Goal: Transaction & Acquisition: Purchase product/service

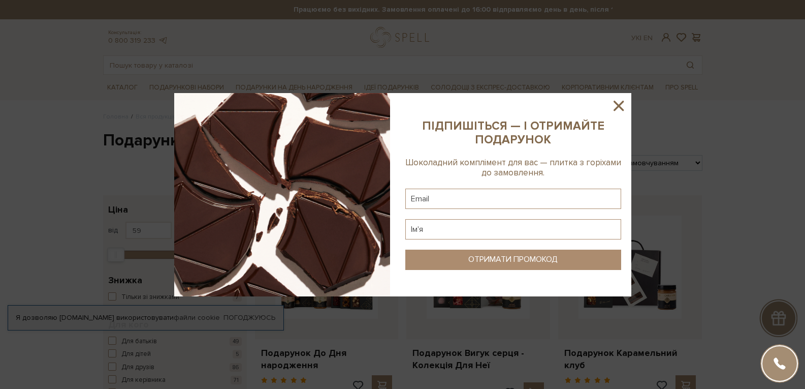
click at [619, 105] on icon at bounding box center [619, 106] width 10 height 10
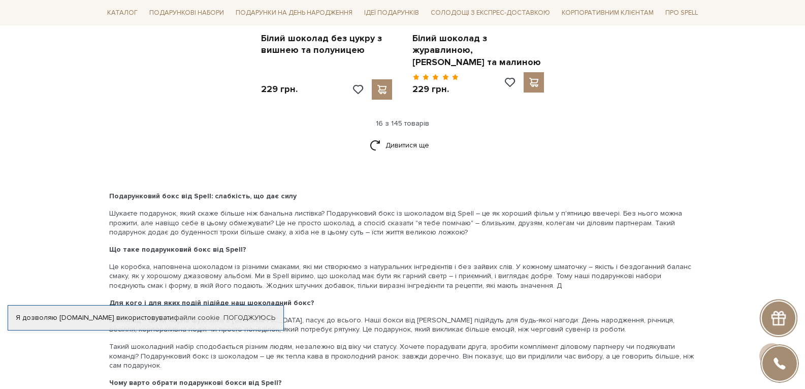
scroll to position [1372, 0]
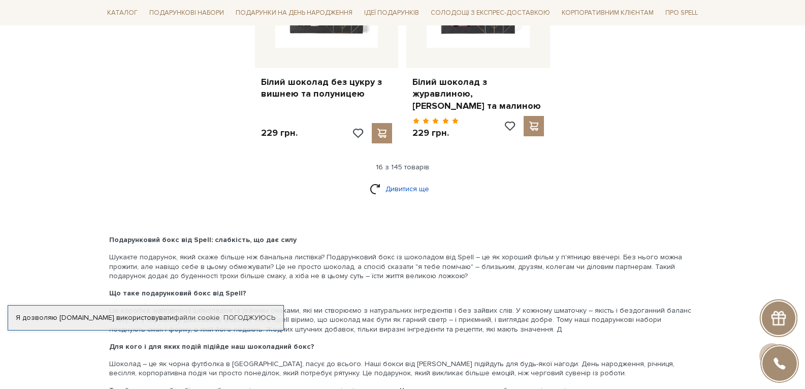
click at [411, 191] on link "Дивитися ще" at bounding box center [403, 189] width 66 height 18
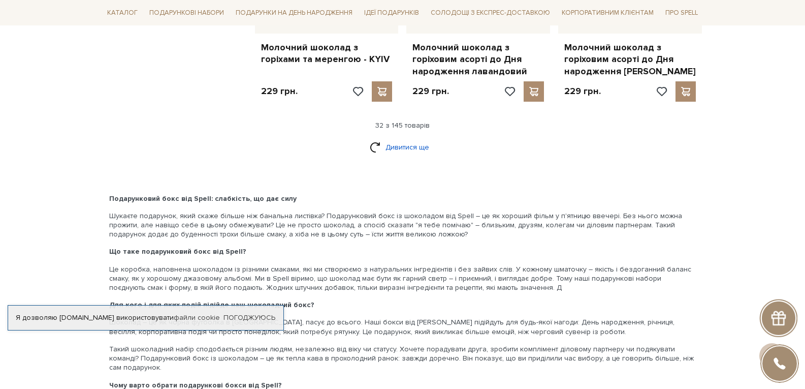
scroll to position [2541, 0]
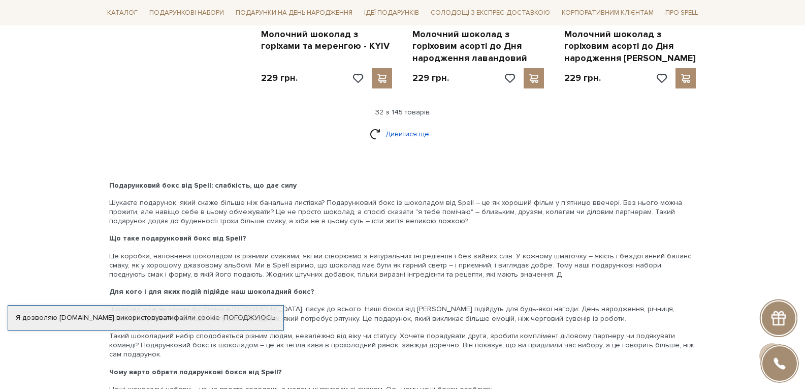
click at [412, 125] on link "Дивитися ще" at bounding box center [403, 134] width 66 height 18
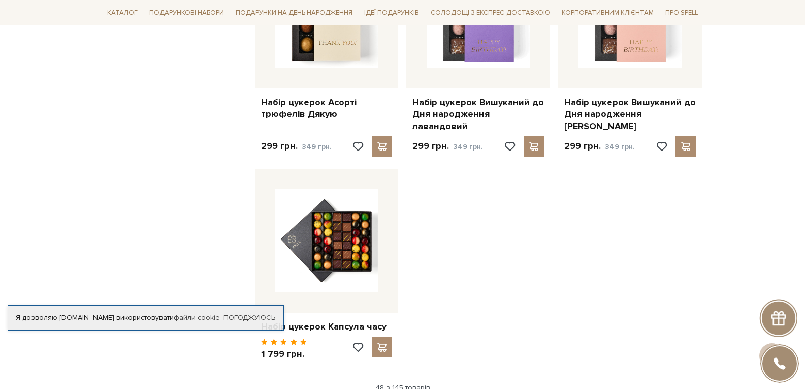
scroll to position [3710, 0]
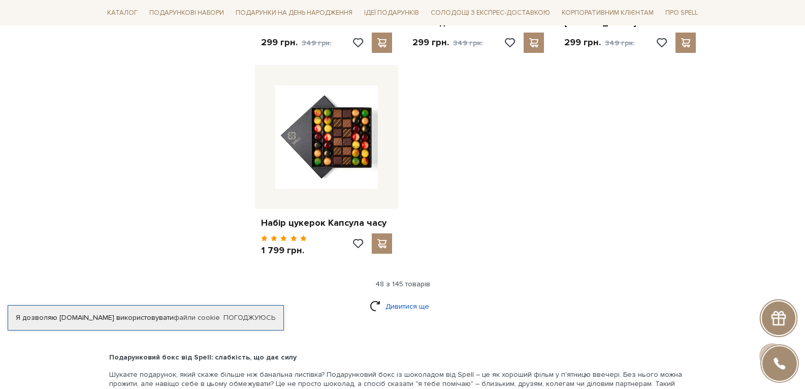
click at [406, 297] on link "Дивитися ще" at bounding box center [403, 306] width 66 height 18
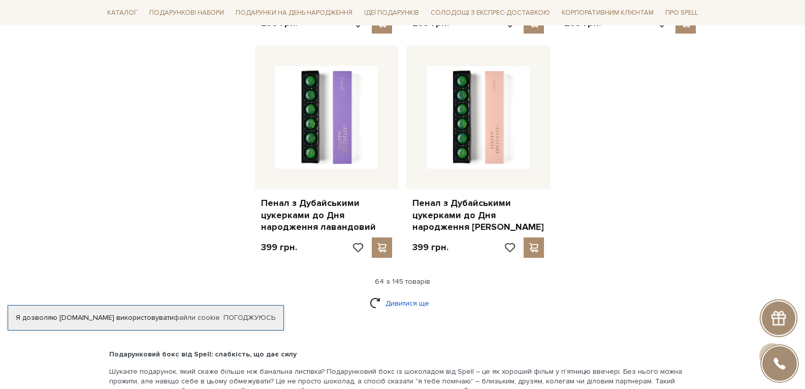
scroll to position [4828, 0]
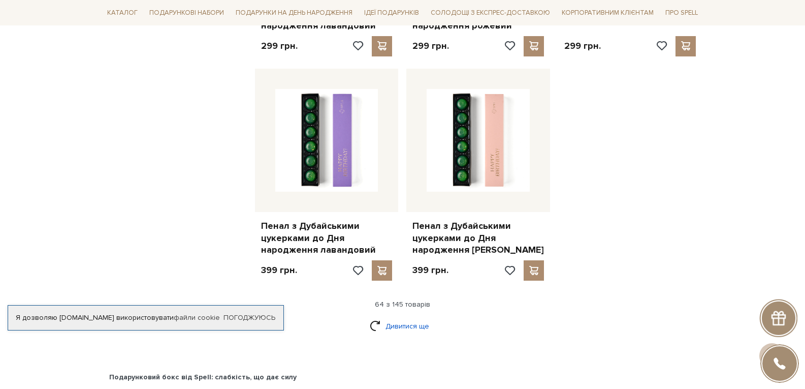
click at [421, 317] on link "Дивитися ще" at bounding box center [403, 326] width 66 height 18
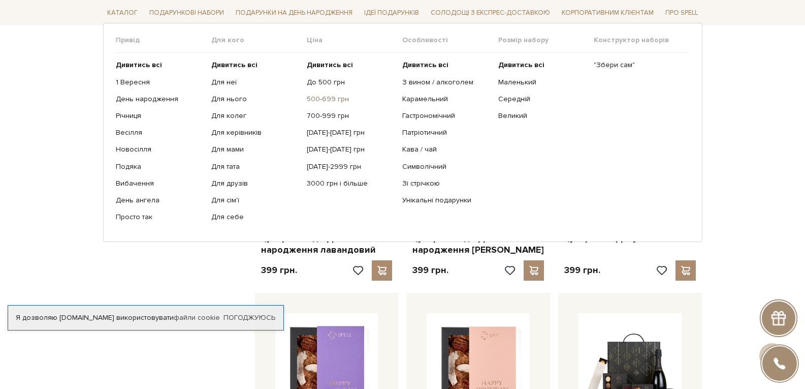
click at [339, 97] on link "500-699 грн" at bounding box center [351, 99] width 88 height 9
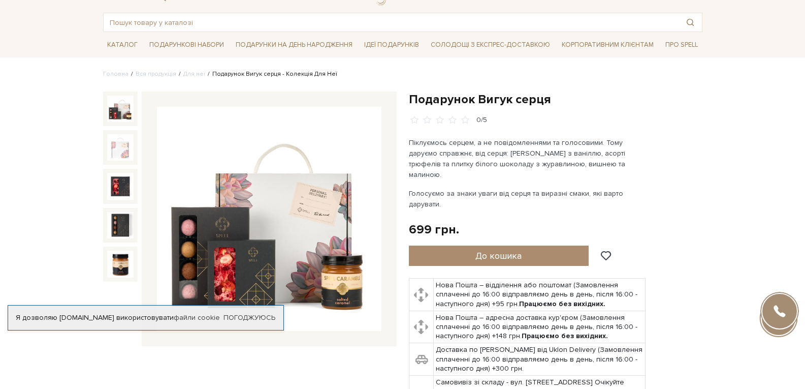
scroll to position [102, 0]
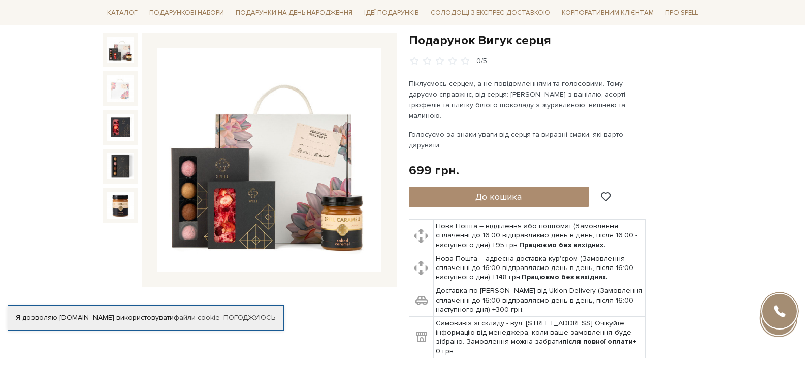
click at [173, 177] on img at bounding box center [269, 160] width 225 height 225
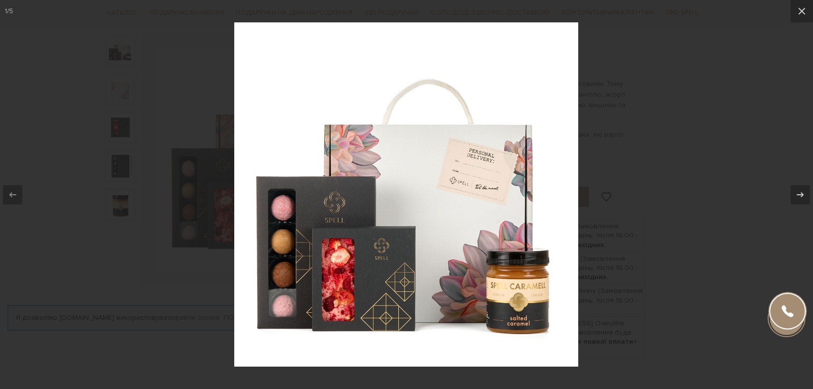
click at [200, 172] on div at bounding box center [406, 194] width 813 height 389
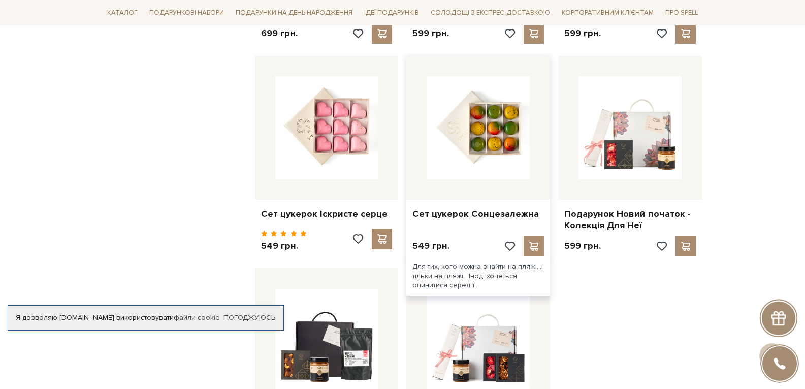
scroll to position [864, 0]
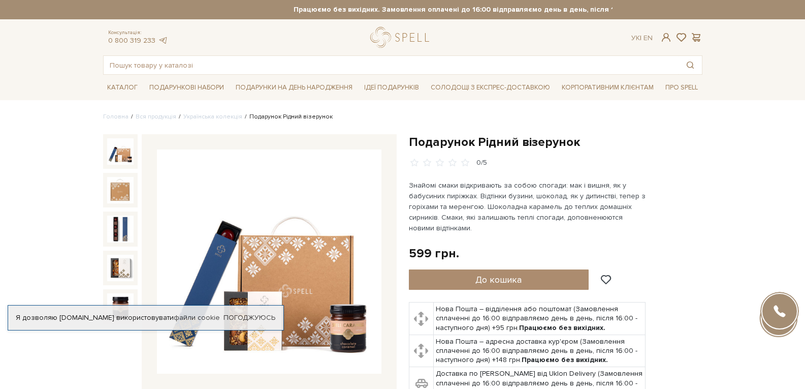
click at [126, 158] on img at bounding box center [120, 151] width 26 height 26
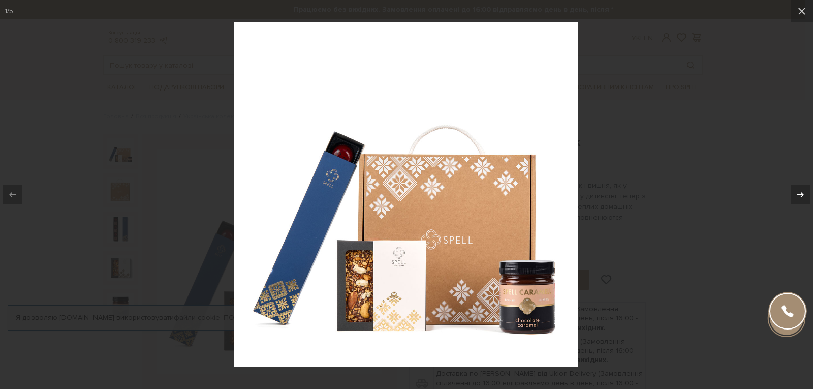
click at [805, 194] on div at bounding box center [800, 194] width 19 height 19
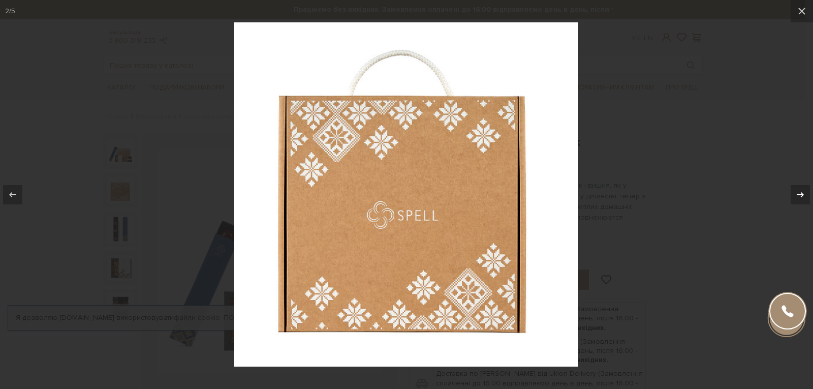
click at [805, 194] on div at bounding box center [800, 194] width 19 height 19
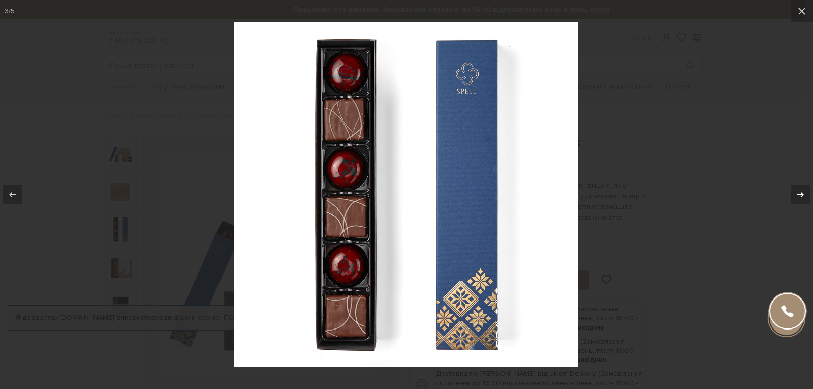
click at [805, 194] on div at bounding box center [800, 194] width 19 height 19
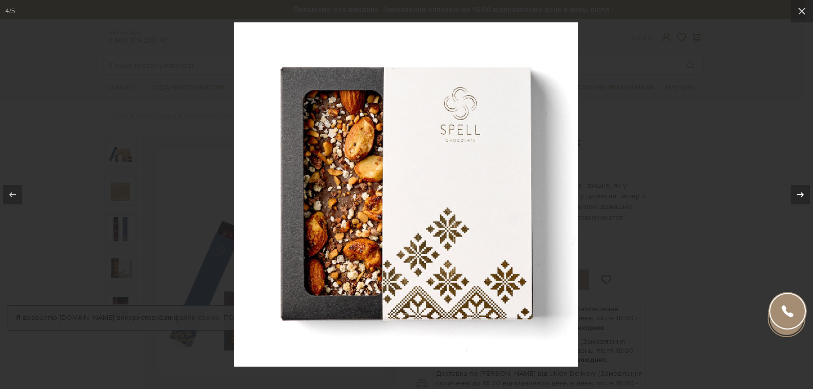
click at [805, 194] on div at bounding box center [800, 194] width 19 height 19
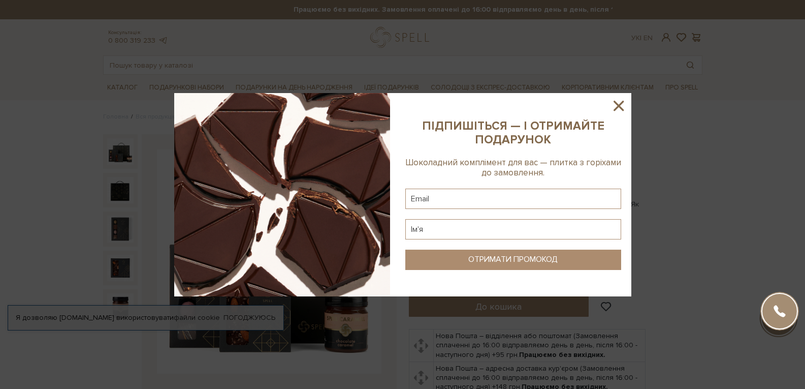
click at [628, 100] on sys-column-static at bounding box center [513, 194] width 236 height 203
click at [623, 104] on icon at bounding box center [618, 105] width 17 height 17
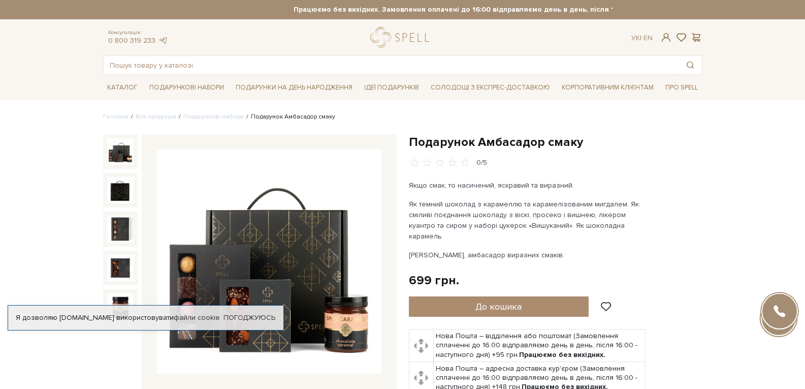
scroll to position [51, 0]
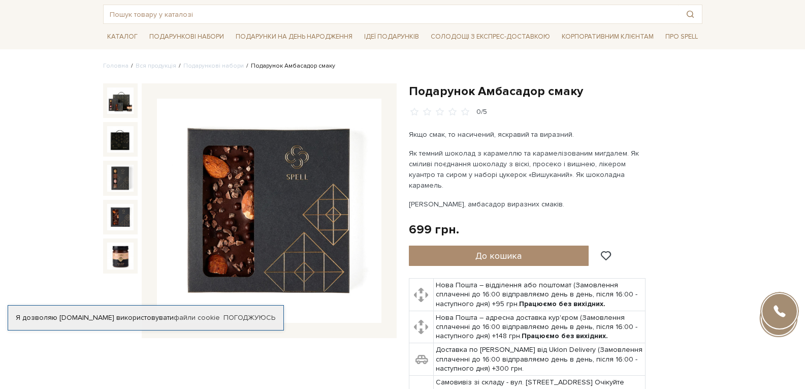
click at [102, 195] on div "Подарунок Амбасадор смаку 0/5" at bounding box center [250, 256] width 306 height 346
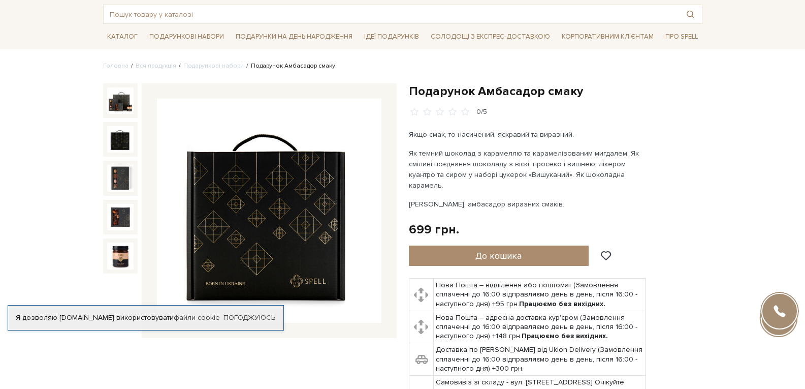
click at [122, 132] on img at bounding box center [120, 139] width 26 height 26
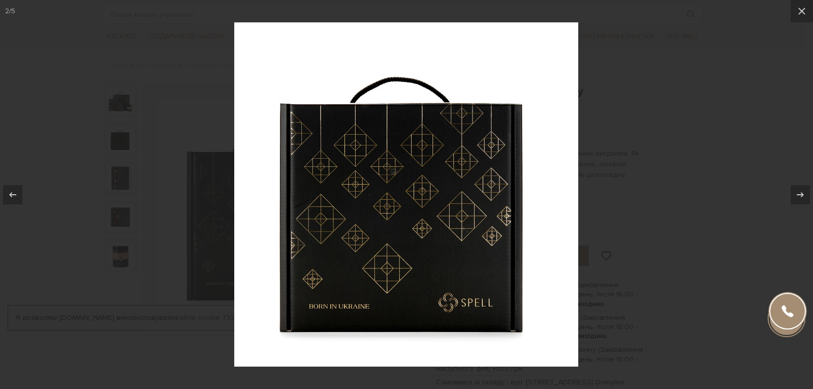
click at [123, 179] on div at bounding box center [406, 194] width 813 height 389
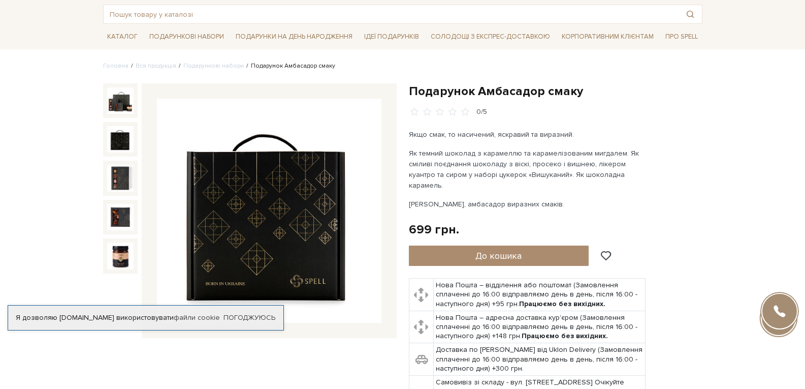
click at [118, 202] on div at bounding box center [120, 217] width 35 height 35
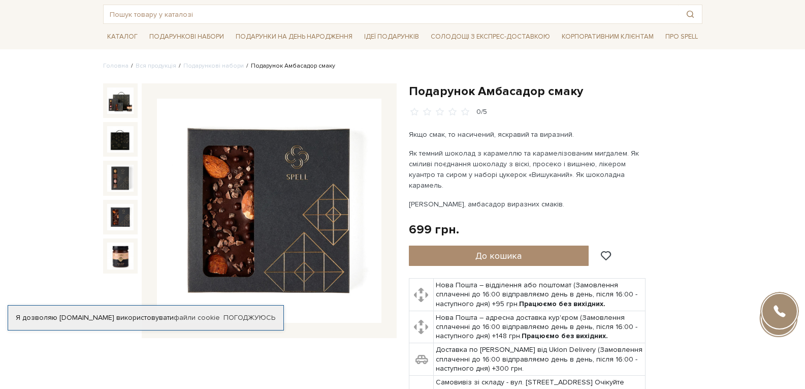
click at [114, 215] on img at bounding box center [120, 217] width 26 height 26
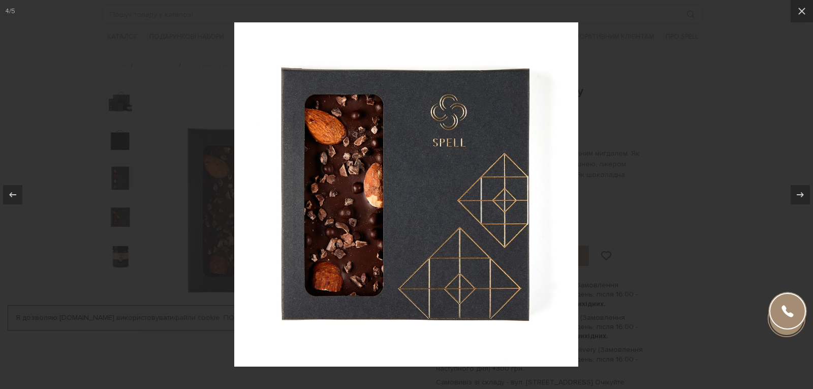
click at [121, 256] on div at bounding box center [406, 194] width 813 height 389
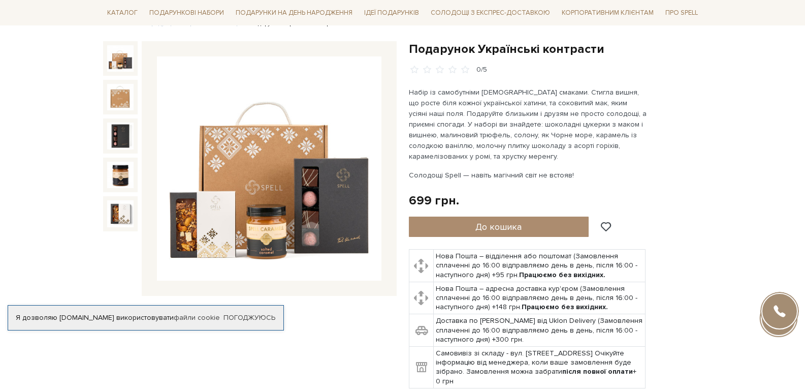
scroll to position [102, 0]
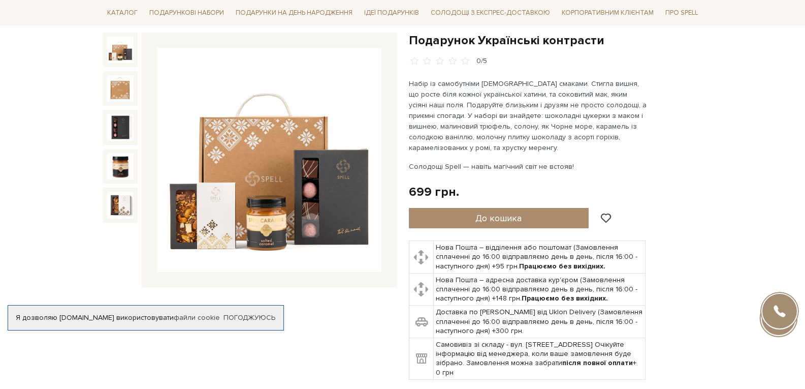
click at [121, 53] on img at bounding box center [120, 50] width 26 height 26
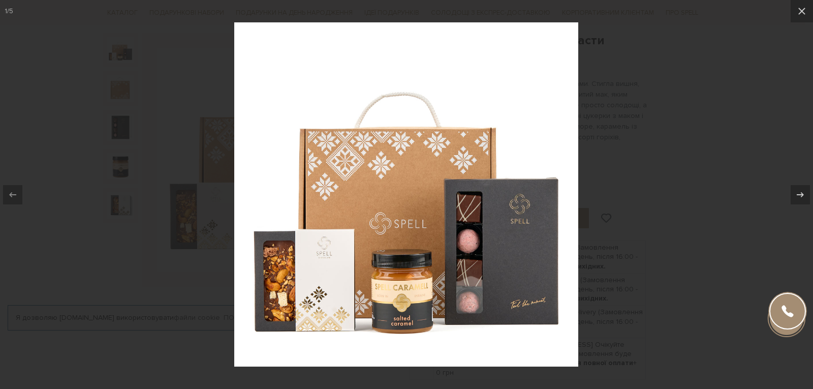
click at [172, 71] on div at bounding box center [406, 194] width 813 height 389
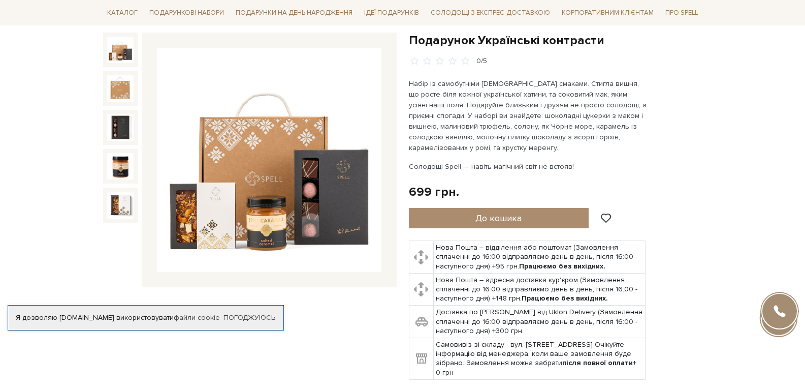
click at [248, 149] on img at bounding box center [269, 160] width 225 height 225
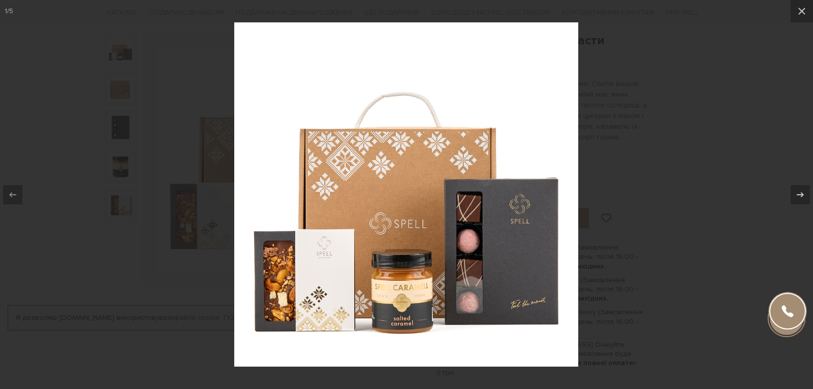
click at [705, 83] on div at bounding box center [406, 194] width 813 height 389
